Goal: Check status

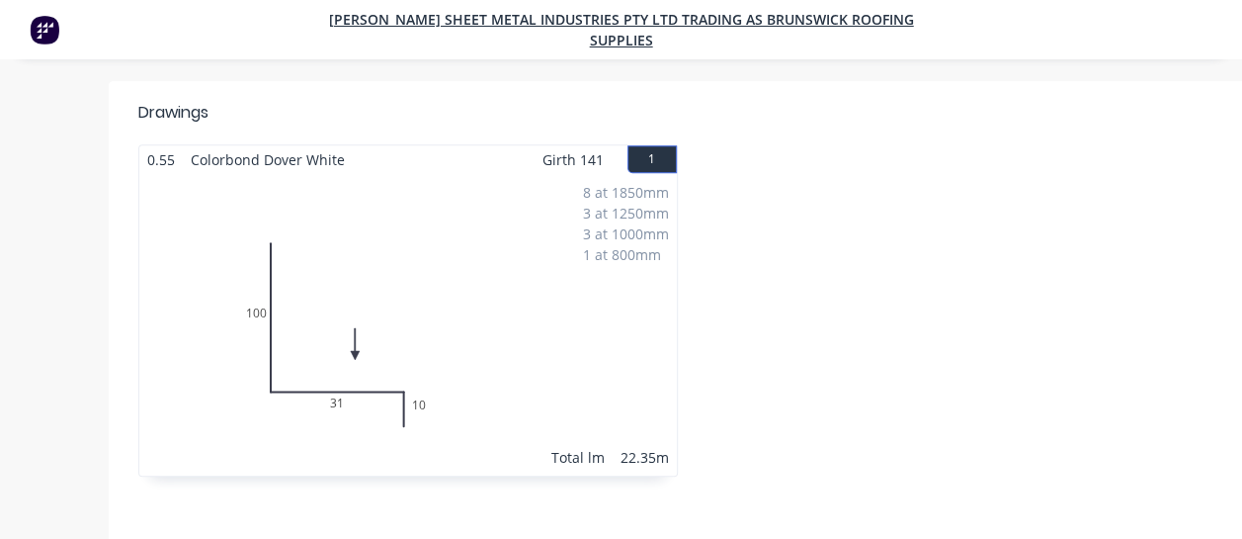
scroll to position [494, 0]
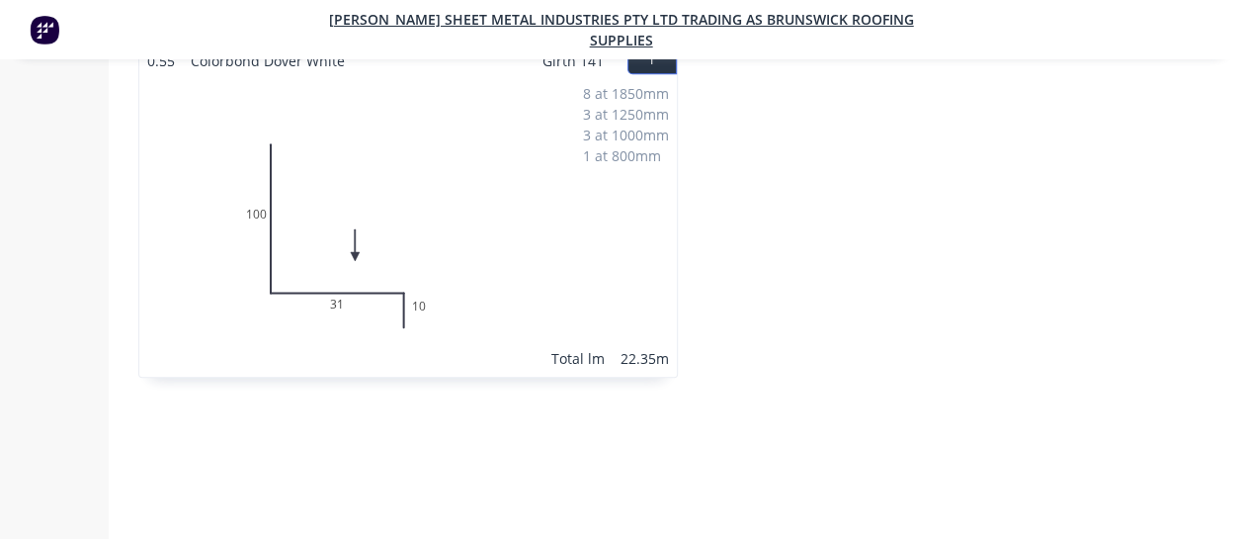
click at [43, 25] on img at bounding box center [45, 30] width 30 height 30
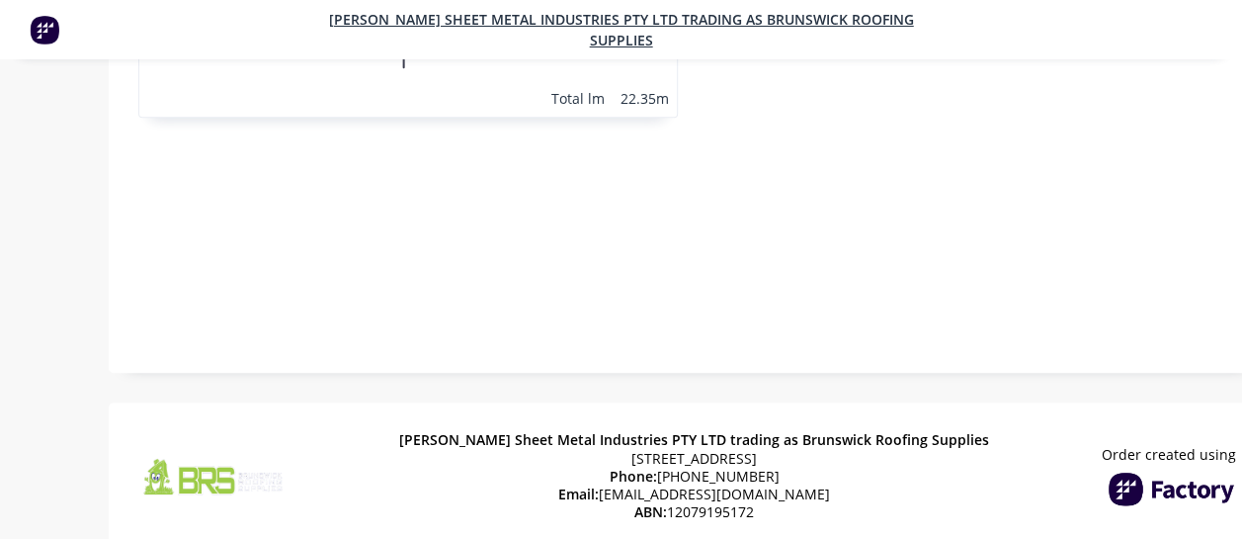
scroll to position [773, 0]
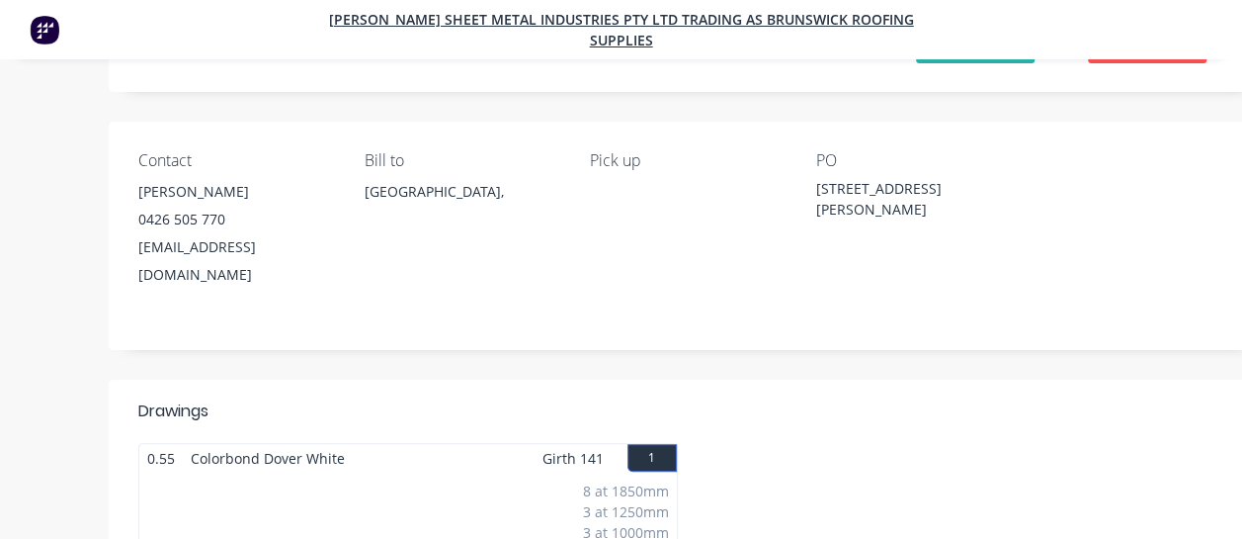
scroll to position [395, 0]
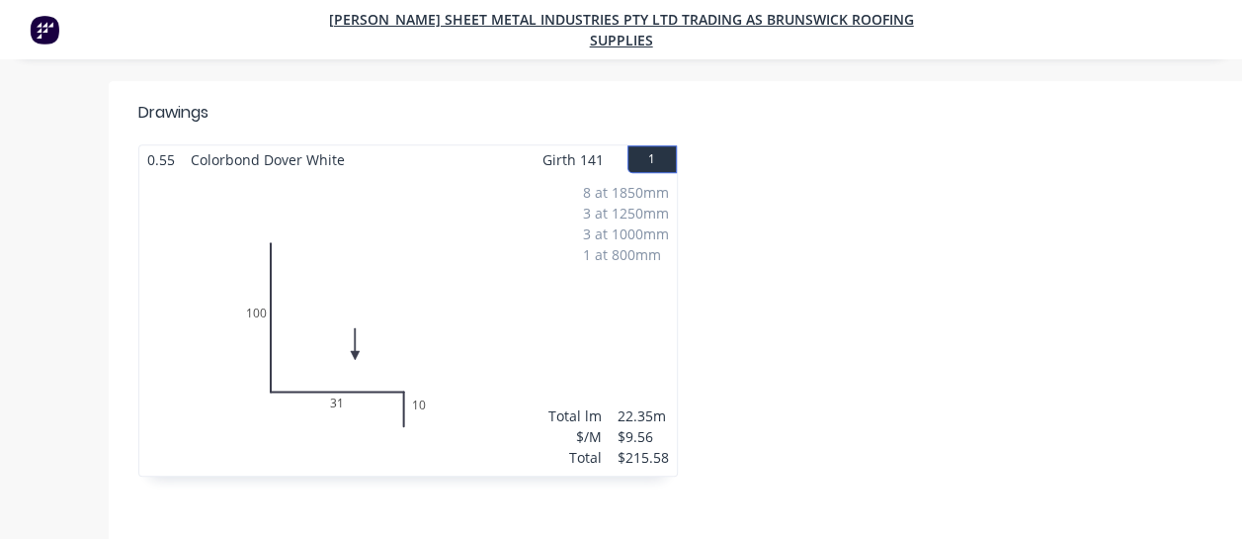
click at [755, 222] on div at bounding box center [967, 320] width 559 height 352
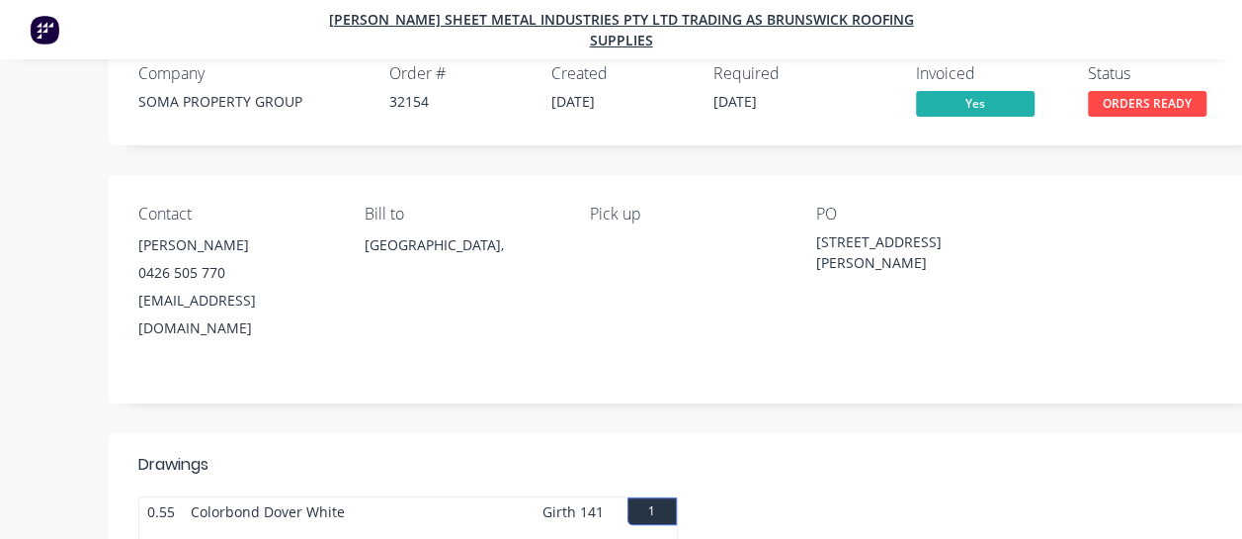
scroll to position [0, 0]
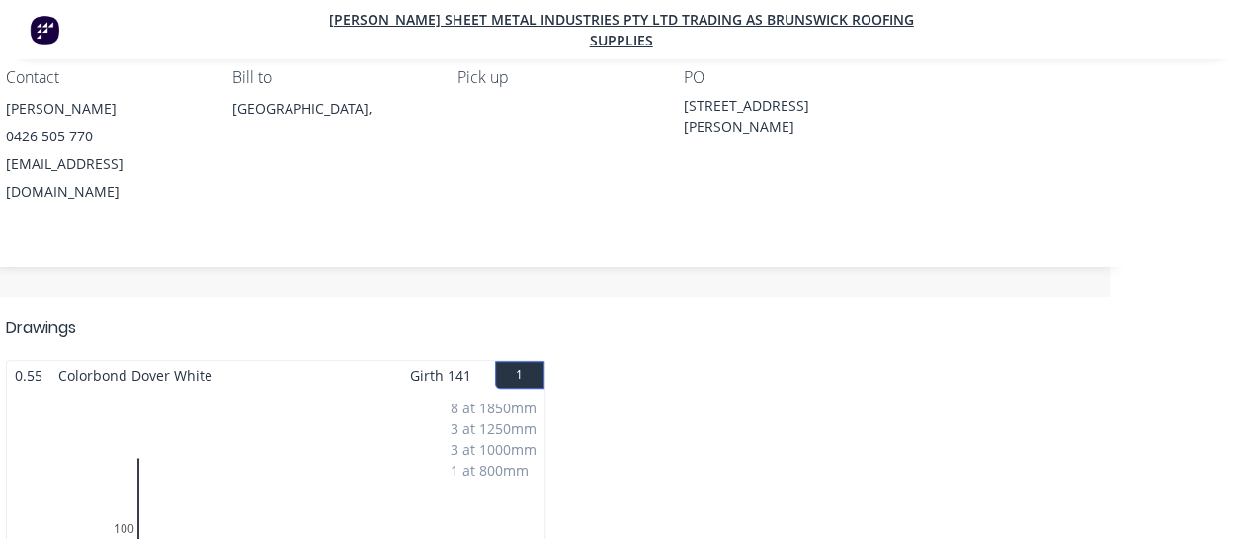
scroll to position [0, 132]
